Goal: Information Seeking & Learning: Understand process/instructions

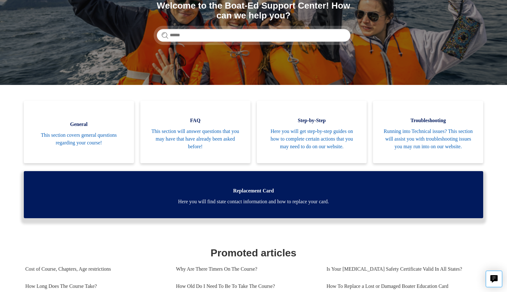
scroll to position [95, 0]
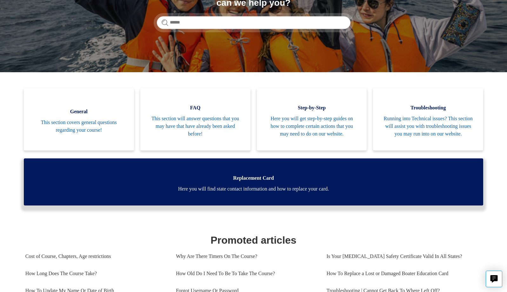
click at [292, 182] on span "Replacement Card" at bounding box center [253, 178] width 440 height 8
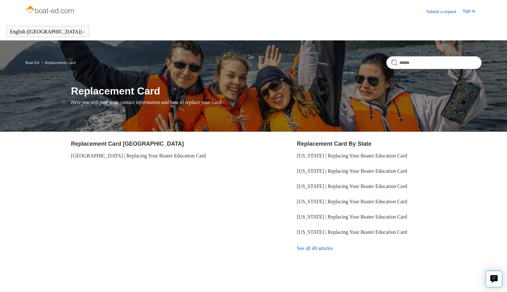
click at [319, 249] on link "See all 49 articles" at bounding box center [389, 247] width 185 height 17
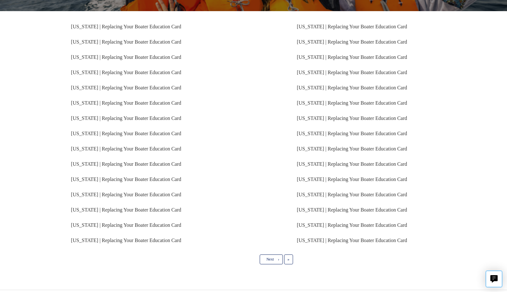
scroll to position [122, 0]
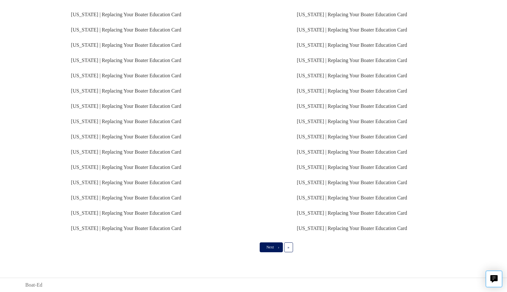
click at [272, 247] on span "Next" at bounding box center [269, 247] width 7 height 4
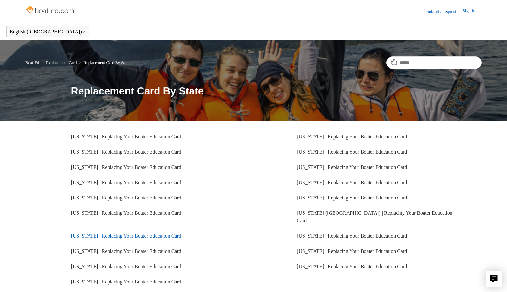
click at [108, 233] on link "Delaware | Replacing Your Boater Education Card" at bounding box center [126, 235] width 110 height 5
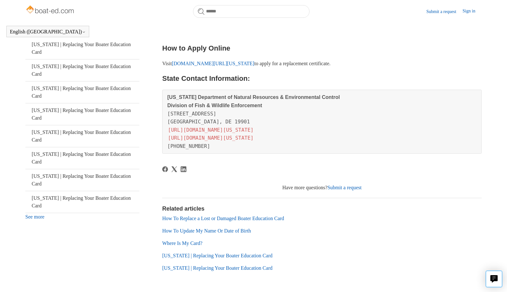
scroll to position [155, 0]
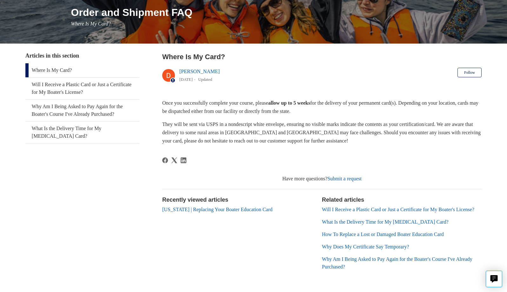
scroll to position [95, 0]
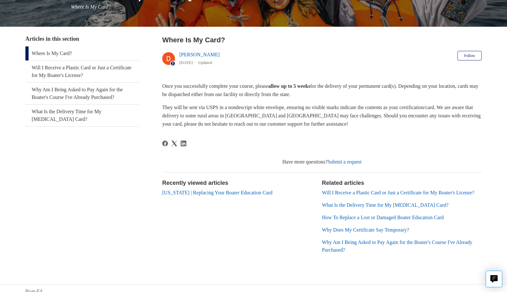
click at [355, 207] on link "What Is the Delivery Time for My [MEDICAL_DATA] Card?" at bounding box center [385, 204] width 127 height 5
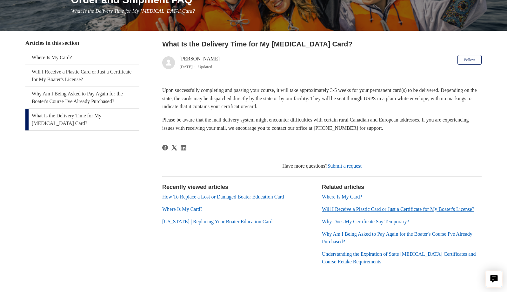
scroll to position [117, 0]
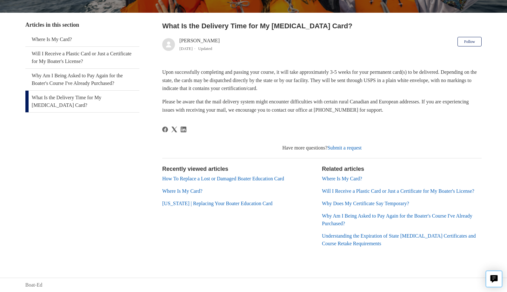
click at [225, 176] on link "How To Replace a Lost or Damaged Boater Education Card" at bounding box center [223, 178] width 122 height 5
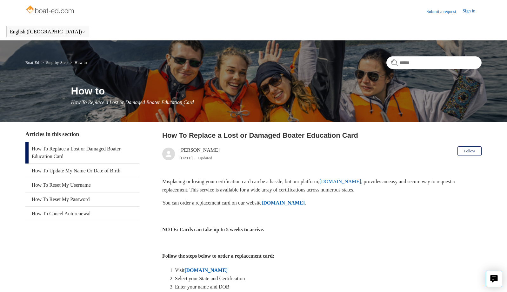
click at [350, 180] on link "[DOMAIN_NAME]" at bounding box center [340, 180] width 42 height 5
